Goal: Information Seeking & Learning: Learn about a topic

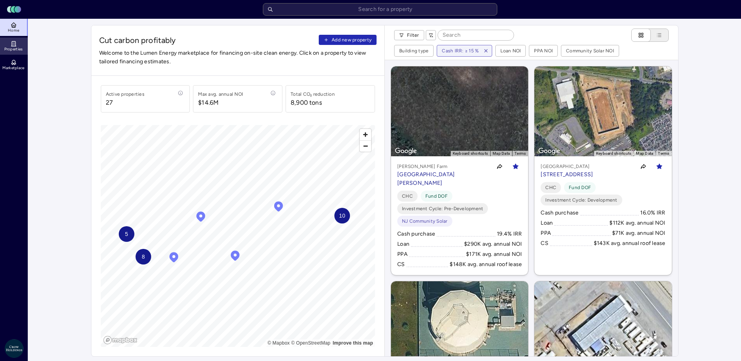
click at [14, 43] on icon at bounding box center [14, 44] width 6 height 6
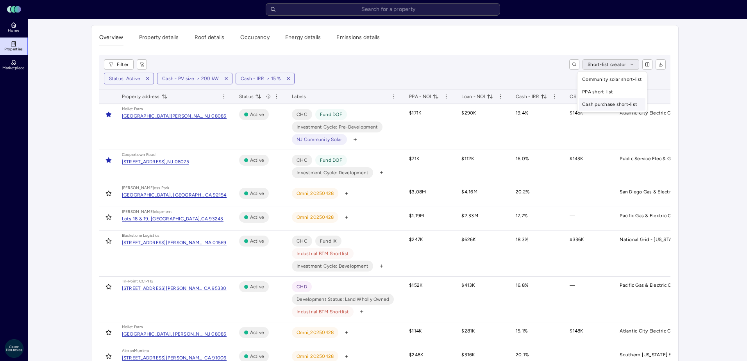
click at [628, 103] on div "Cash purchase short-list" at bounding box center [612, 104] width 66 height 13
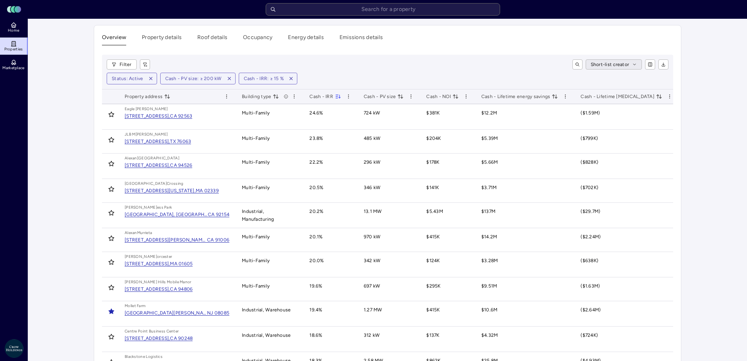
click at [616, 75] on div "Community solar short-list" at bounding box center [612, 79] width 66 height 13
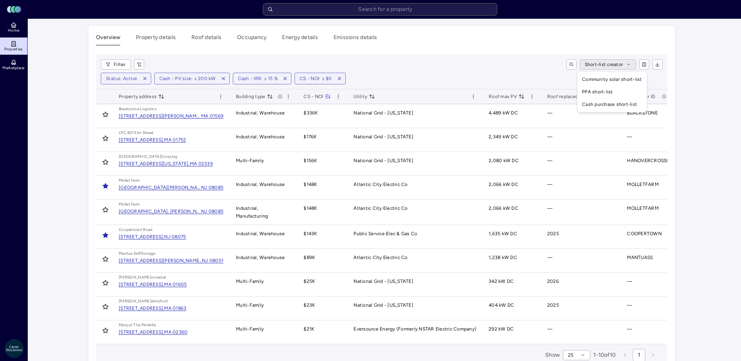
click at [586, 65] on html "Toggle Sidebar Lumen Energy Logo Home Properties Marketplace Crow Holdings [EMA…" at bounding box center [370, 190] width 741 height 381
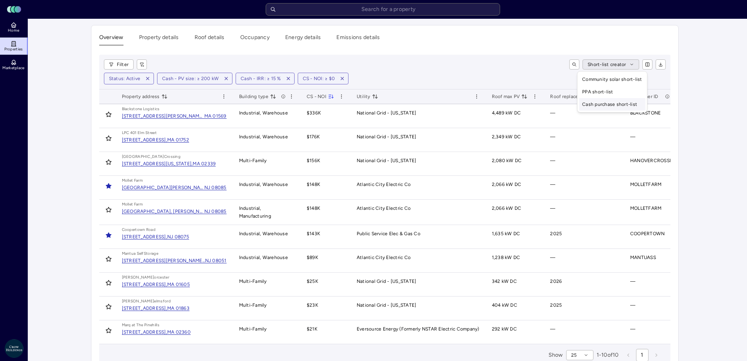
click at [593, 103] on div "Cash purchase short-list" at bounding box center [612, 104] width 66 height 13
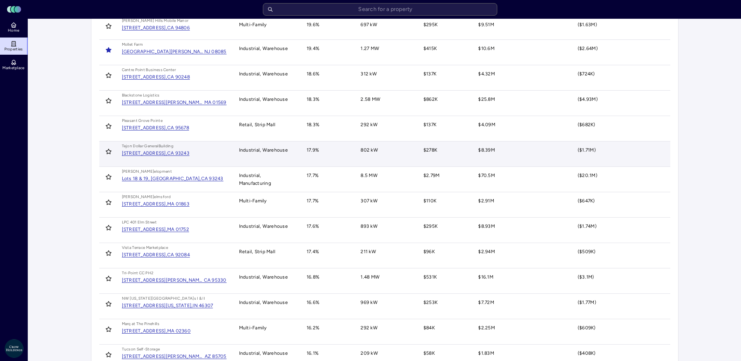
scroll to position [274, 0]
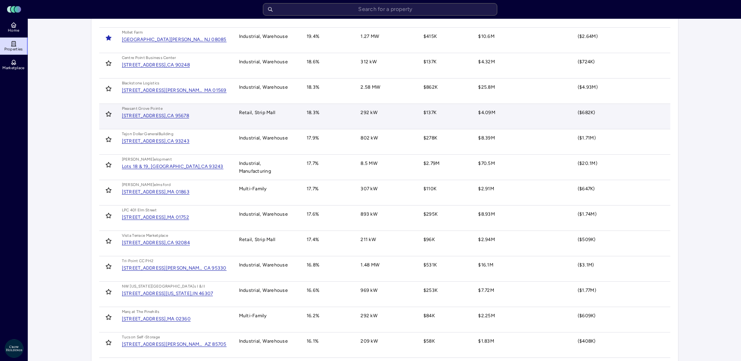
click at [544, 122] on td "$4.09M" at bounding box center [522, 116] width 100 height 25
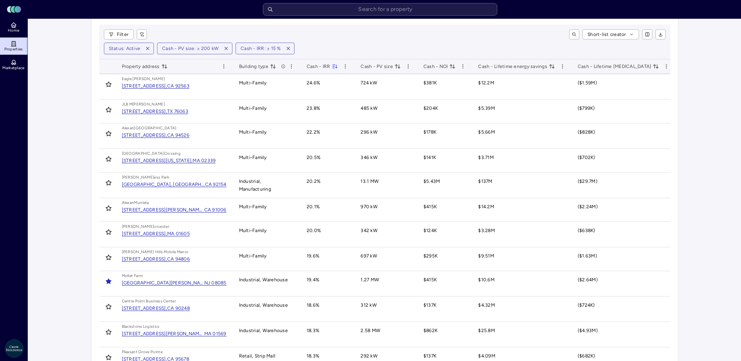
scroll to position [0, 0]
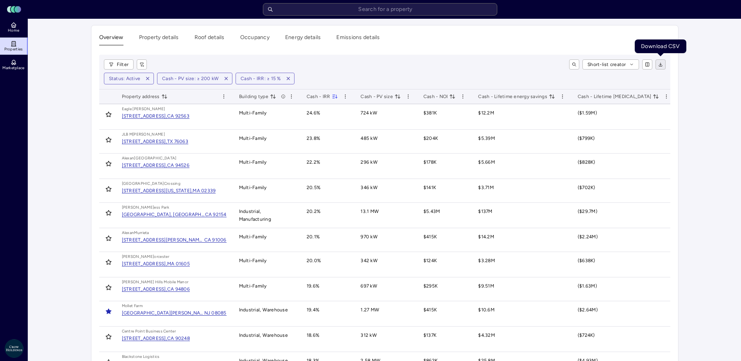
click at [660, 65] on icon "button" at bounding box center [661, 64] width 5 height 5
